Goal: Task Accomplishment & Management: Manage account settings

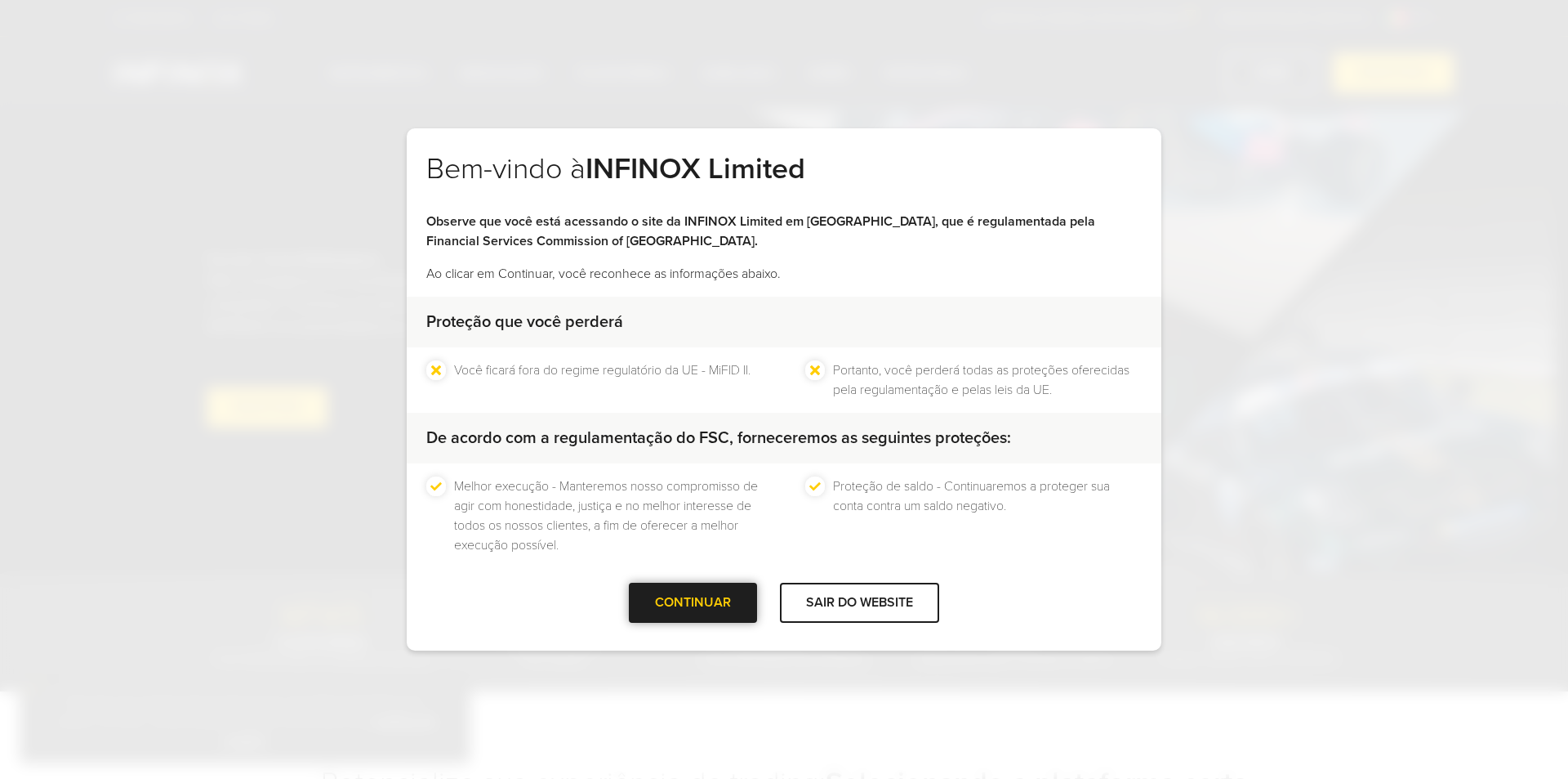
click at [711, 602] on div "CONTINUAR" at bounding box center [692, 603] width 128 height 40
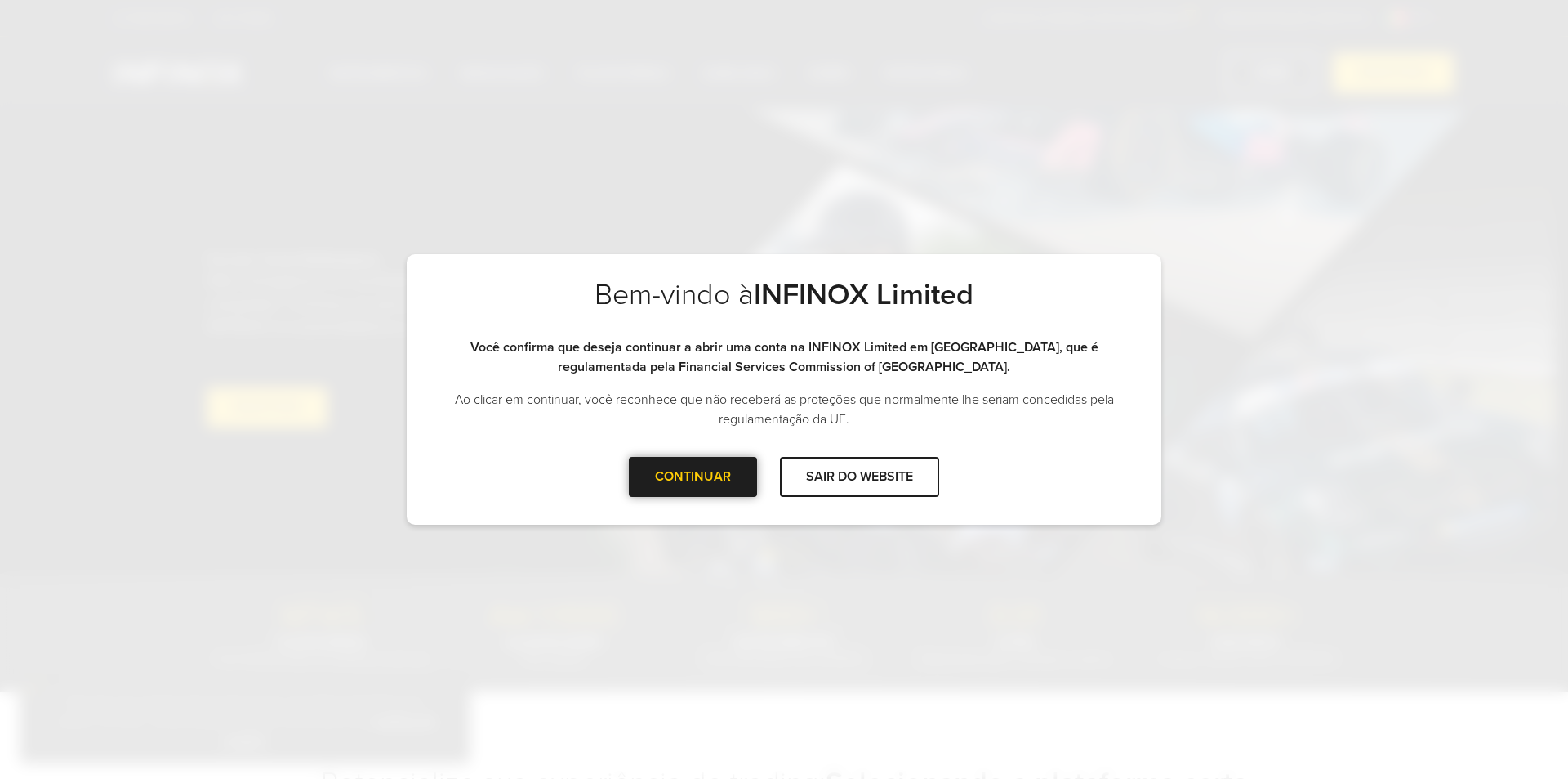
click at [693, 477] on div at bounding box center [693, 477] width 0 height 0
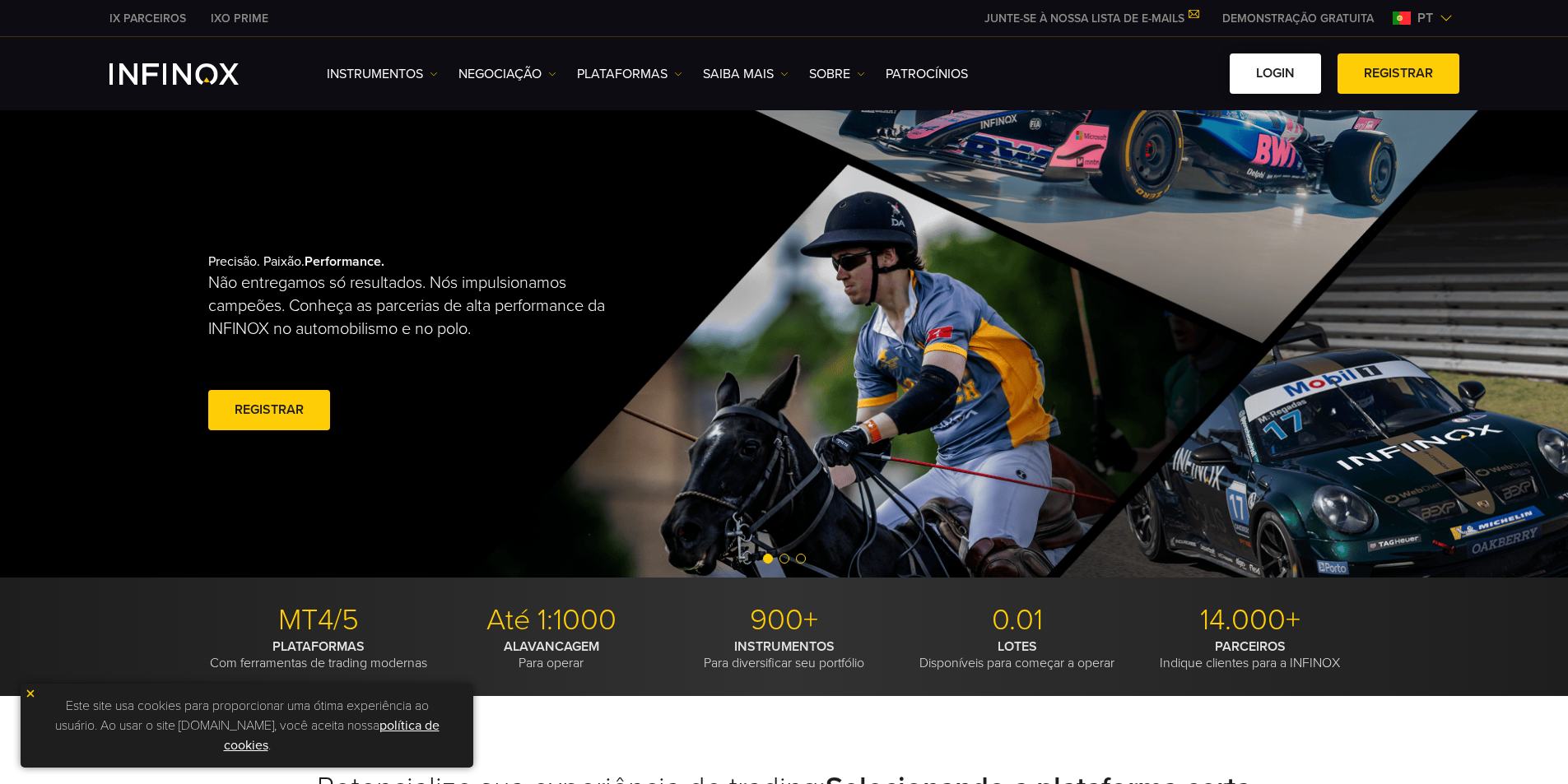
click at [1286, 59] on link "Login" at bounding box center [1276, 74] width 92 height 40
